Goal: Task Accomplishment & Management: Complete application form

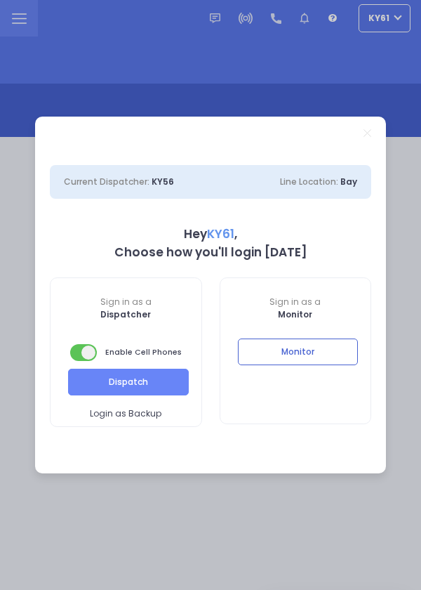
select select "7"
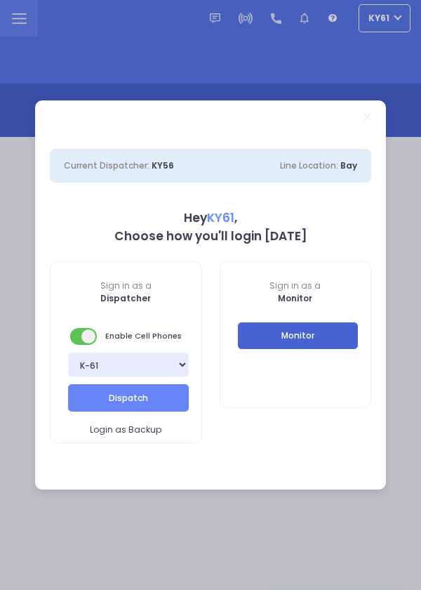
click at [313, 340] on button "Monitor" at bounding box center [298, 335] width 121 height 27
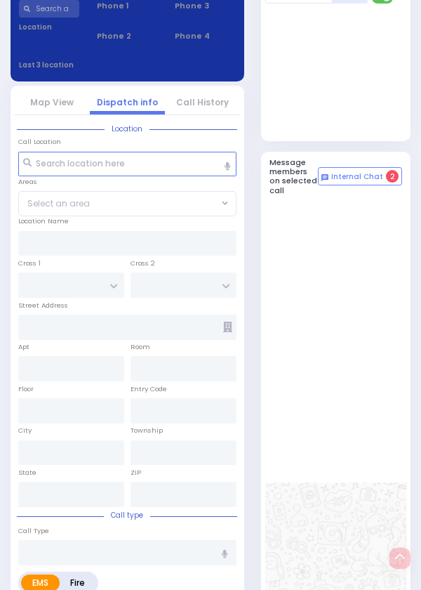
scroll to position [686, 0]
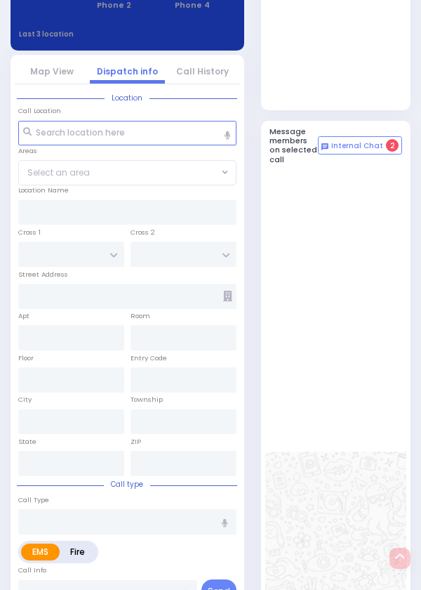
select select
type input "Hemorrhage"
radio input "true"
type input "SIMCHA MOSHE"
type input "WALDMAN"
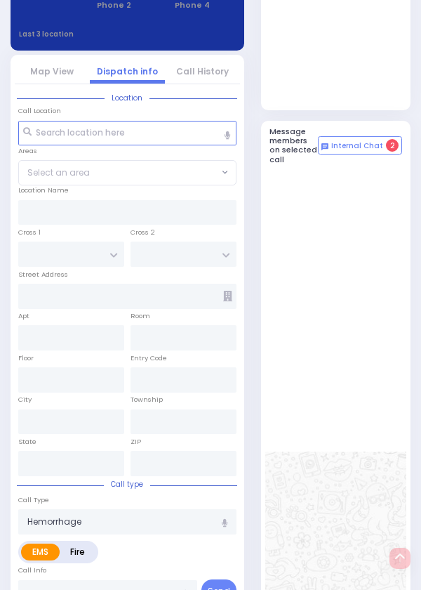
select select
type input "11:17"
type input "11:18"
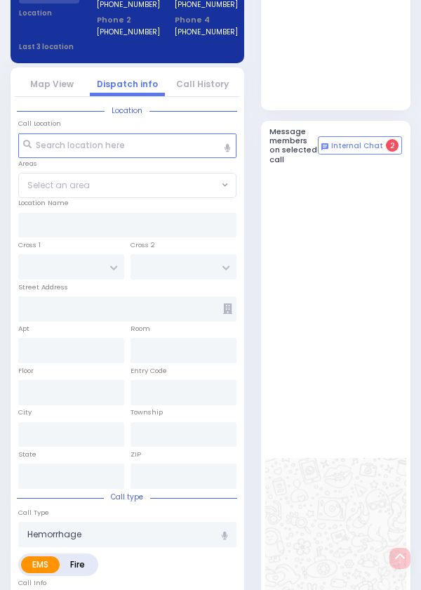
select select
radio input "true"
select select
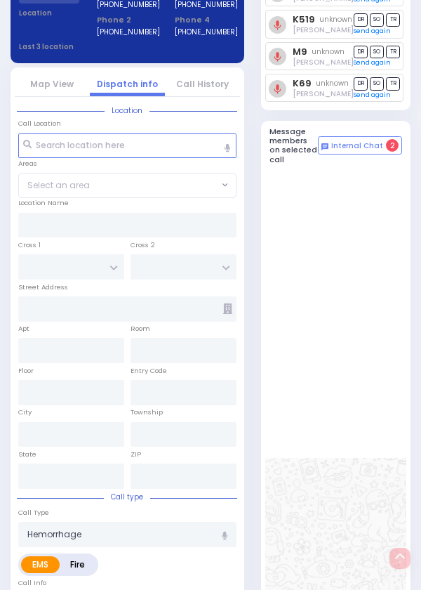
type input "CARTER LN"
type input "VAN BUREN DR"
type input "8 CARTER LN"
type input "301"
type input "Monroe"
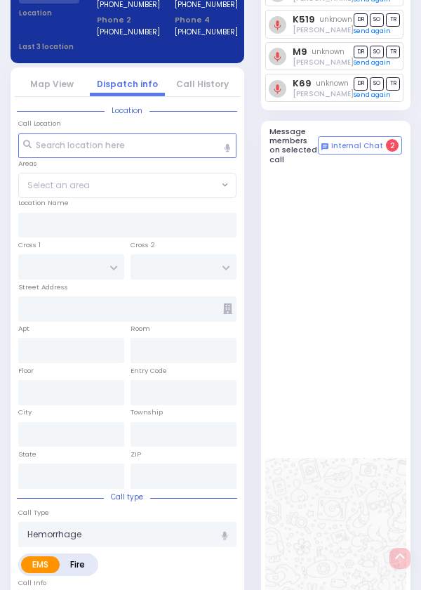
type input "New York"
type input "10950"
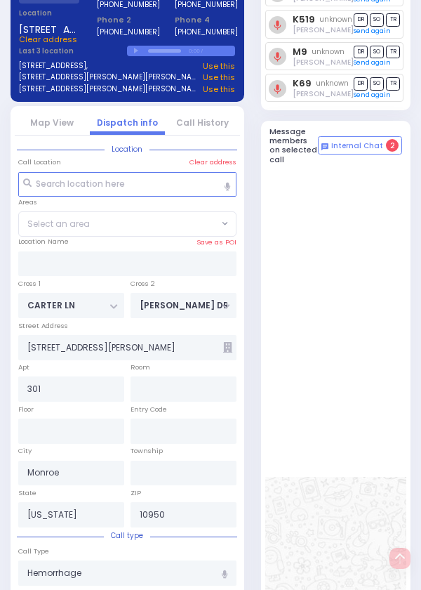
select select "SECTION 2"
select select
radio input "true"
select select
